Goal: Task Accomplishment & Management: Manage account settings

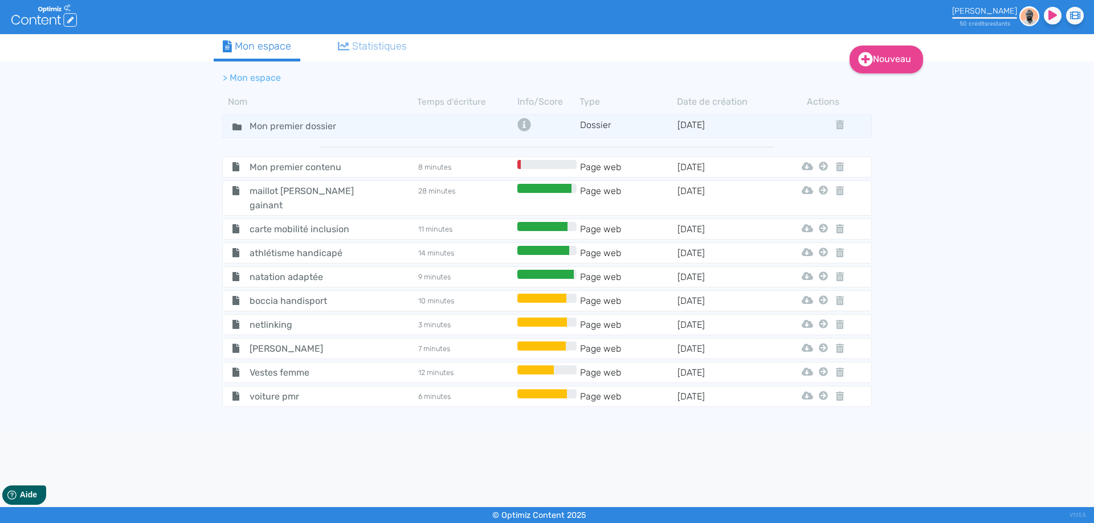
click at [1020, 19] on img at bounding box center [1029, 16] width 20 height 20
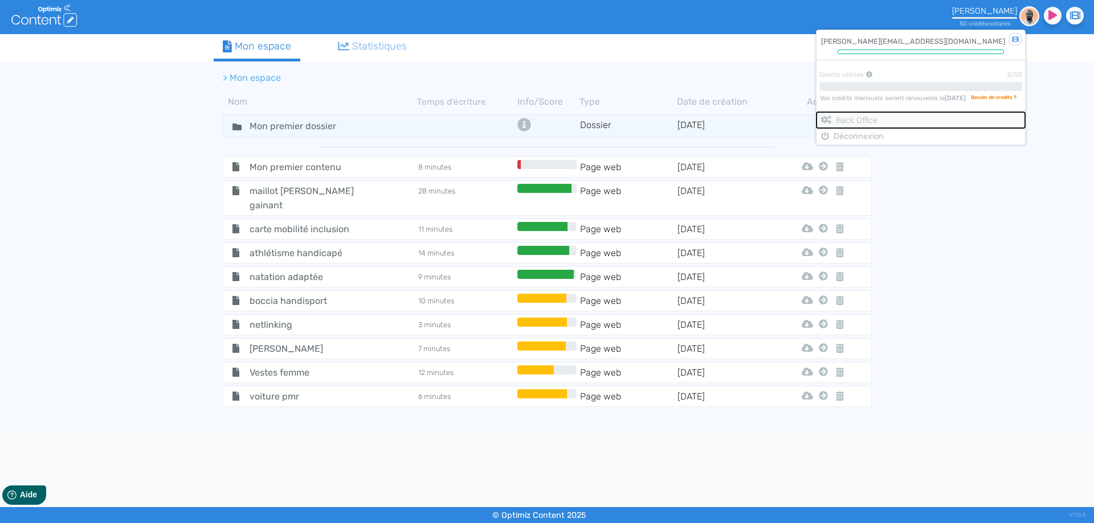
click at [881, 116] on button "Back Office" at bounding box center [920, 120] width 208 height 17
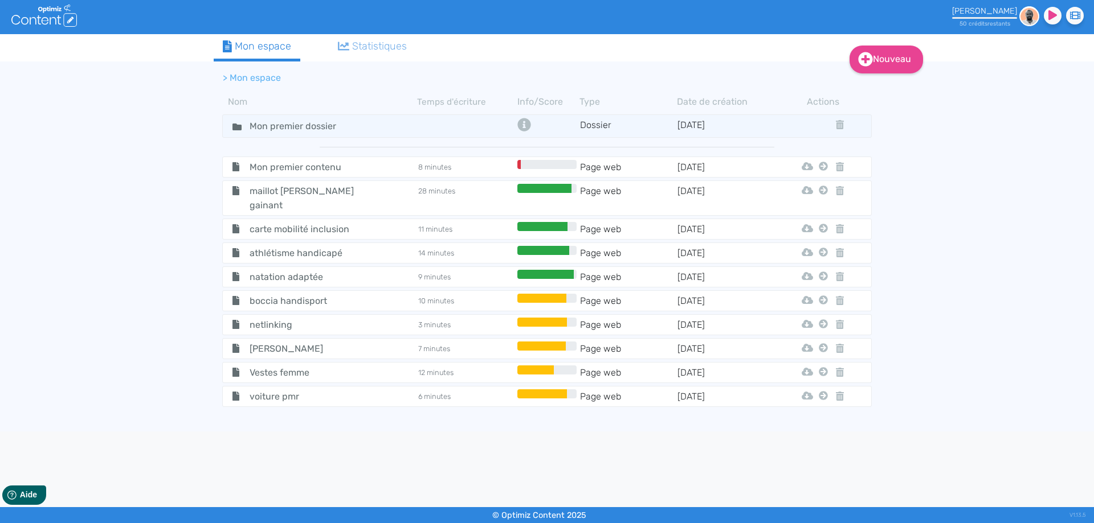
click at [1005, 18] on div at bounding box center [984, 18] width 65 height 2
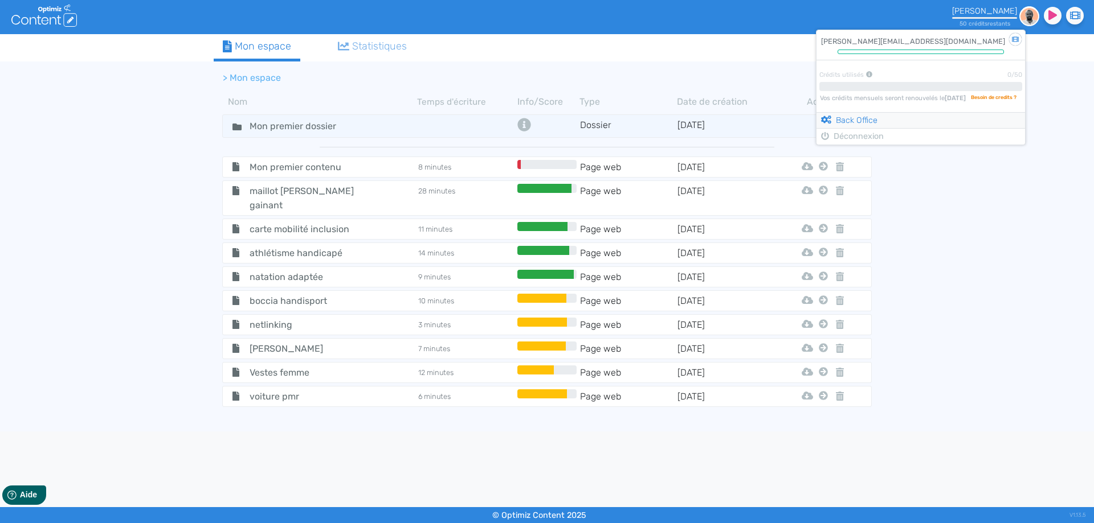
click at [877, 120] on link "Back Office" at bounding box center [849, 121] width 56 height 10
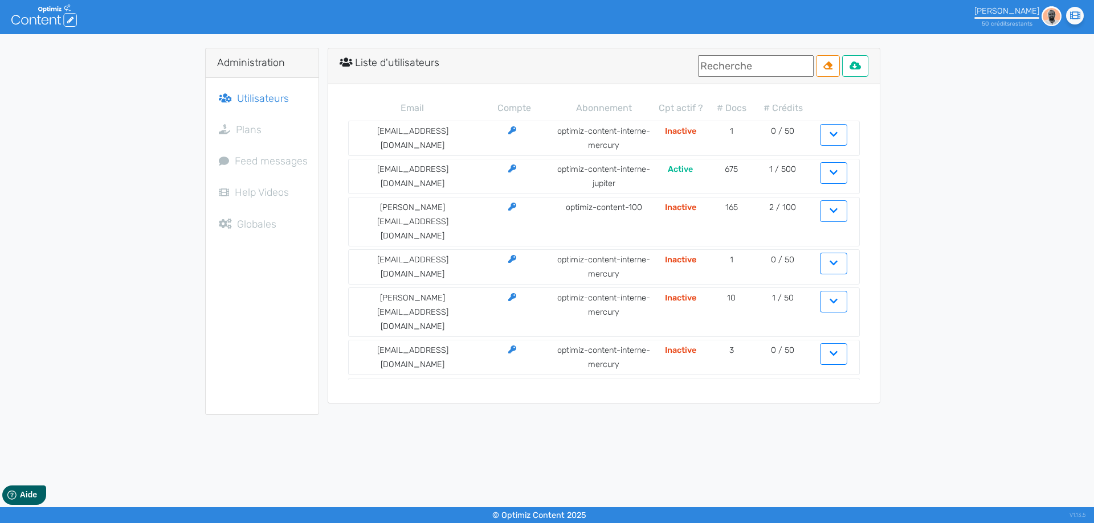
click at [746, 76] on input "text" at bounding box center [756, 66] width 116 height 22
click at [744, 70] on input "text" at bounding box center [756, 66] width 116 height 22
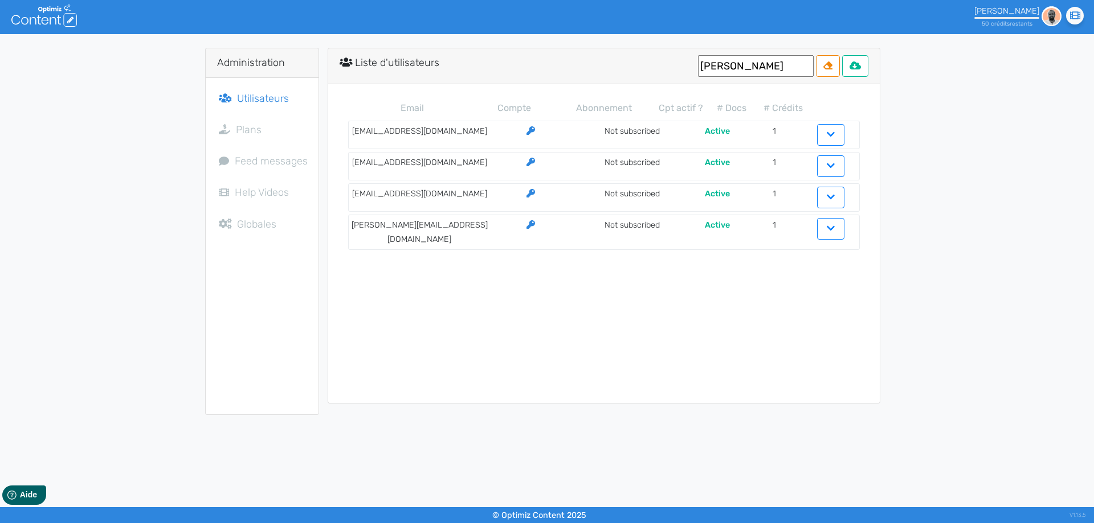
drag, startPoint x: 713, startPoint y: 66, endPoint x: 652, endPoint y: 64, distance: 60.4
click at [698, 64] on input "[PERSON_NAME]" at bounding box center [756, 66] width 116 height 22
type input "ca"
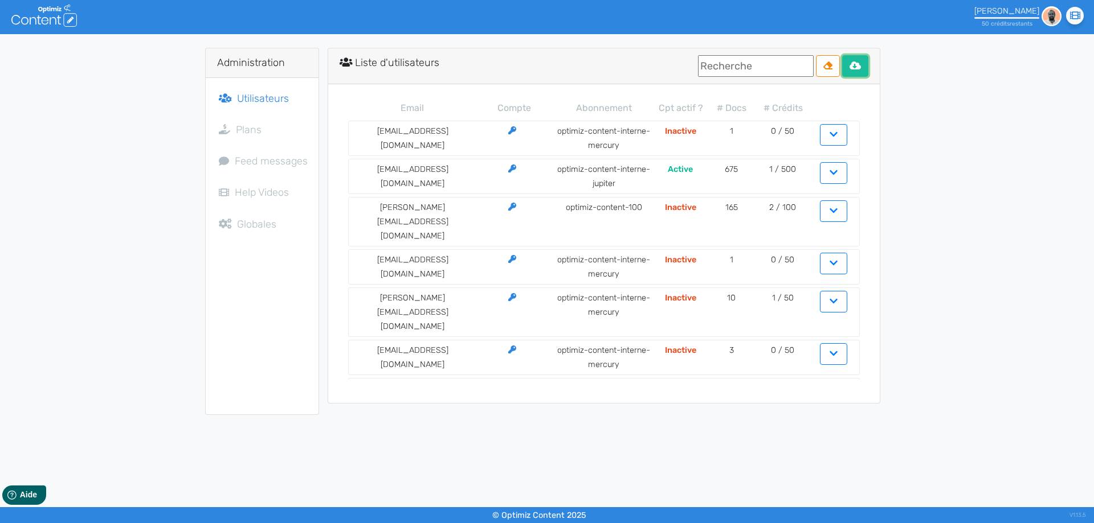
click at [851, 66] on icon at bounding box center [854, 66] width 11 height 8
click at [829, 69] on icon at bounding box center [827, 66] width 9 height 8
click at [948, 69] on div "Administration Utilisateurs Plans Feed messages Help Videos Globales Liste d'ut…" at bounding box center [547, 231] width 1094 height 367
